Goal: Task Accomplishment & Management: Manage account settings

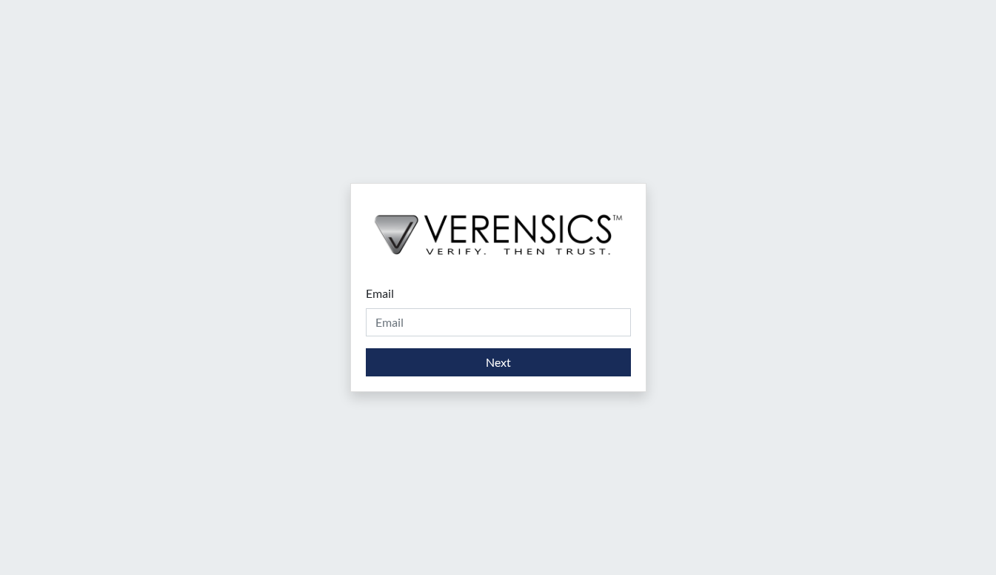
click at [436, 339] on form "Email Please provide your email address. Next" at bounding box center [498, 330] width 265 height 92
click at [436, 330] on input "Email" at bounding box center [498, 322] width 265 height 28
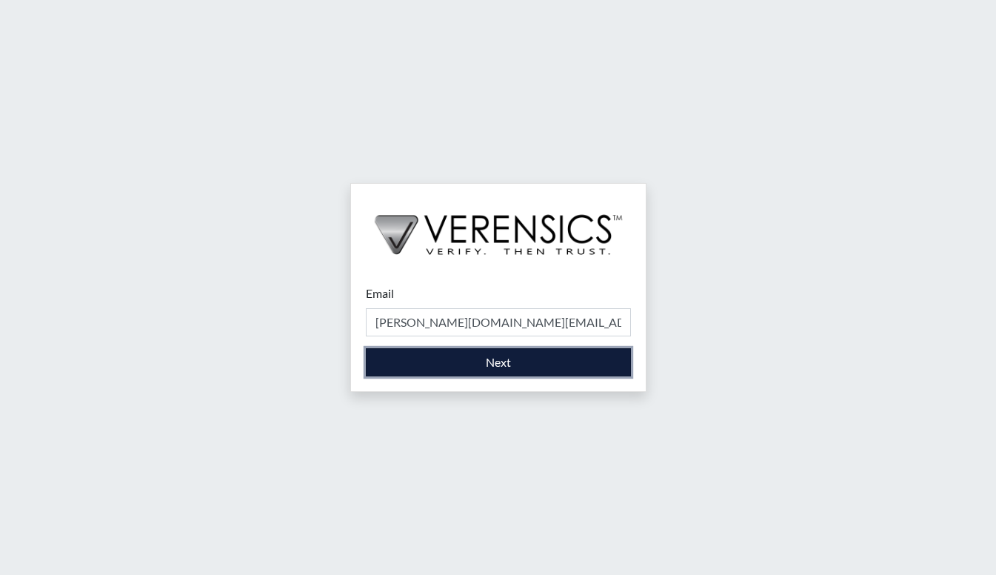
click at [434, 366] on button "Next" at bounding box center [498, 362] width 265 height 28
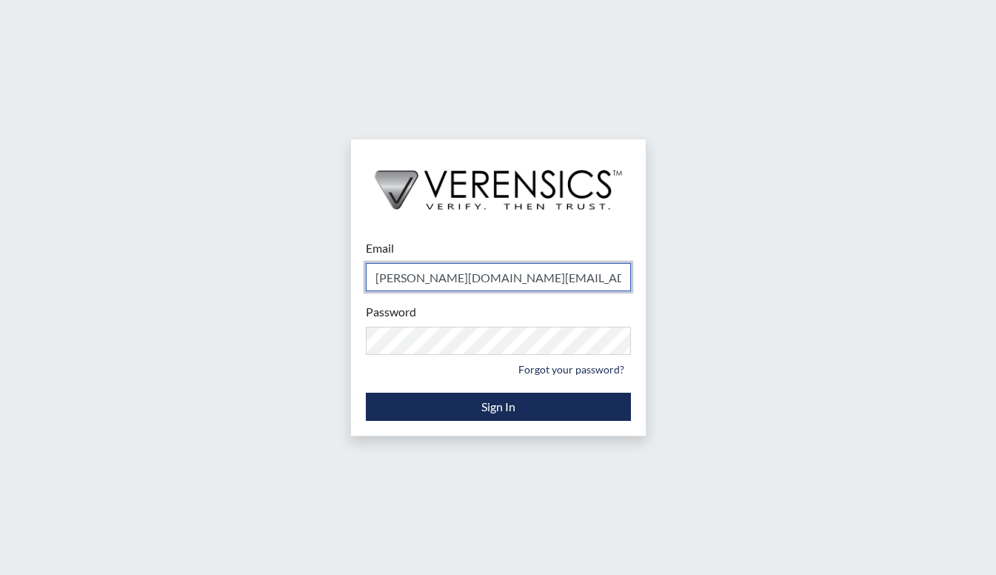
type input "[PERSON_NAME][EMAIL_ADDRESS][DOMAIN_NAME]"
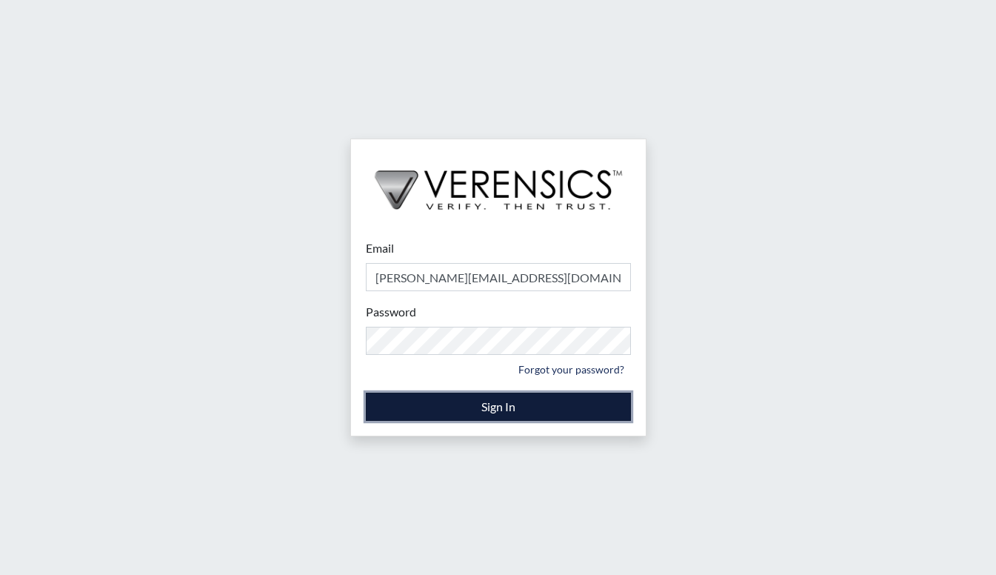
click at [461, 416] on button "Sign In" at bounding box center [498, 407] width 265 height 28
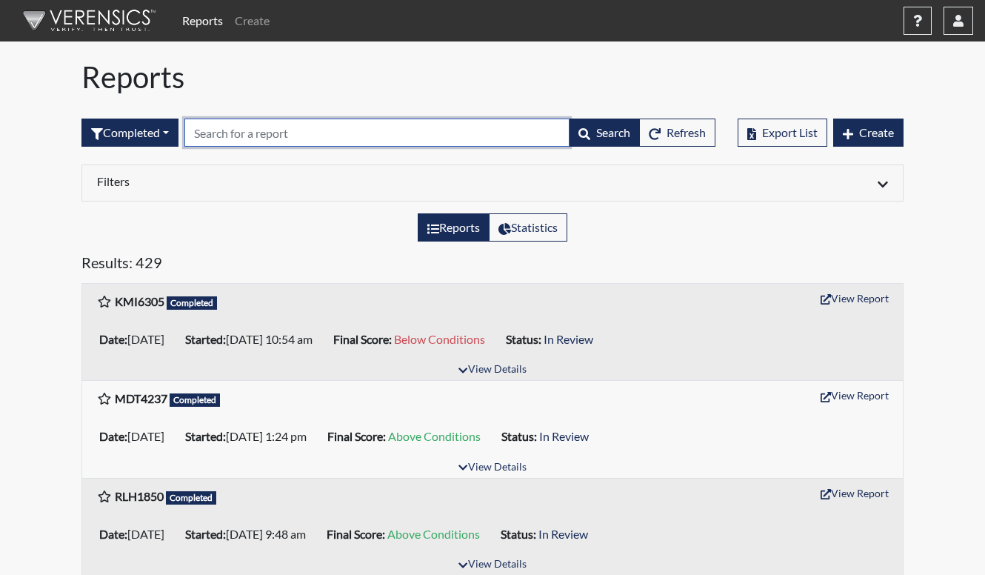
click at [310, 142] on input "text" at bounding box center [376, 133] width 385 height 28
type input "sb"
